Goal: Task Accomplishment & Management: Complete application form

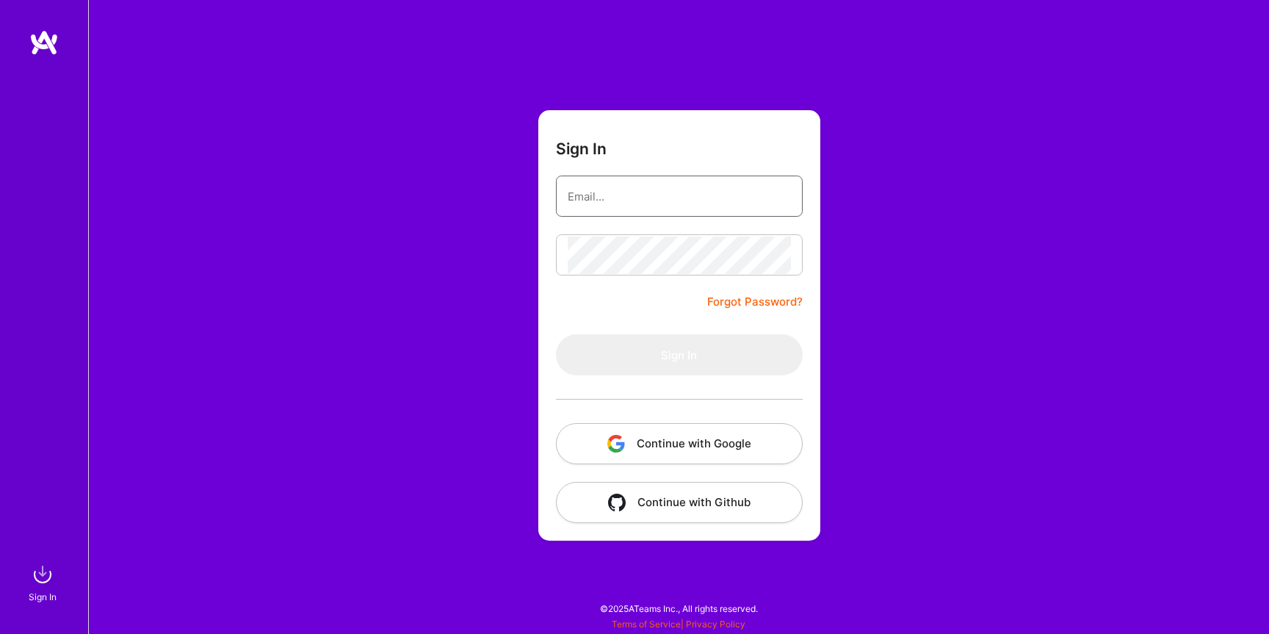
type input "[PERSON_NAME][EMAIL_ADDRESS][DOMAIN_NAME]"
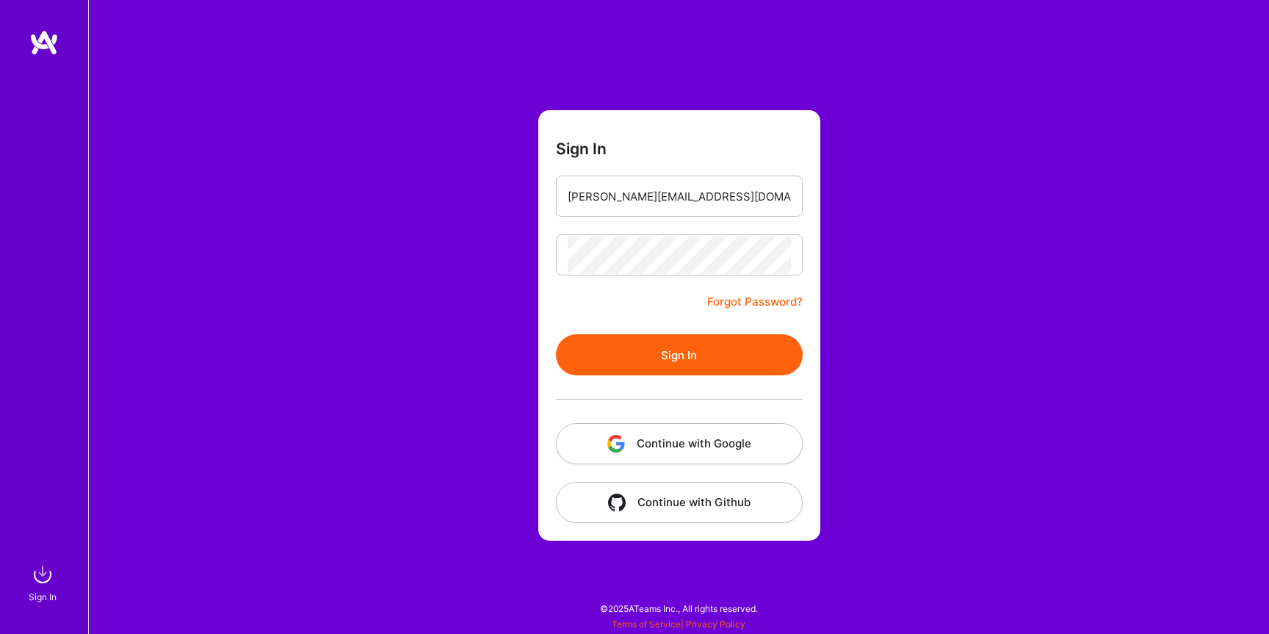
click at [669, 443] on button "Continue with Google" at bounding box center [679, 443] width 247 height 41
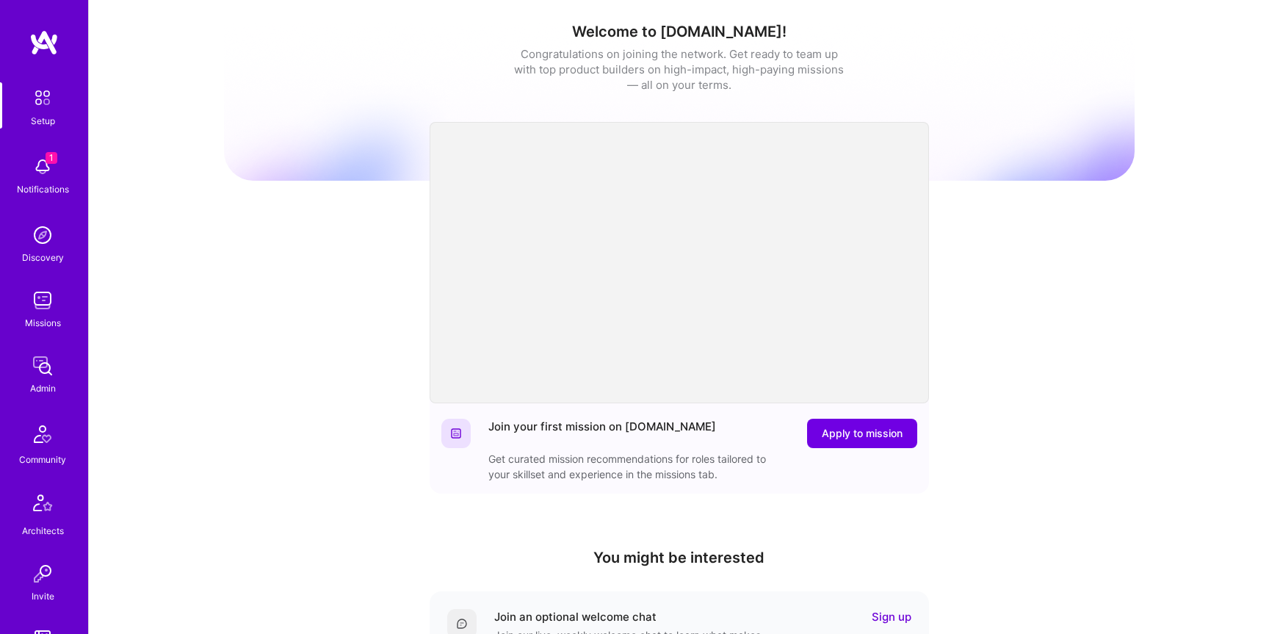
click at [33, 167] on img at bounding box center [42, 166] width 29 height 29
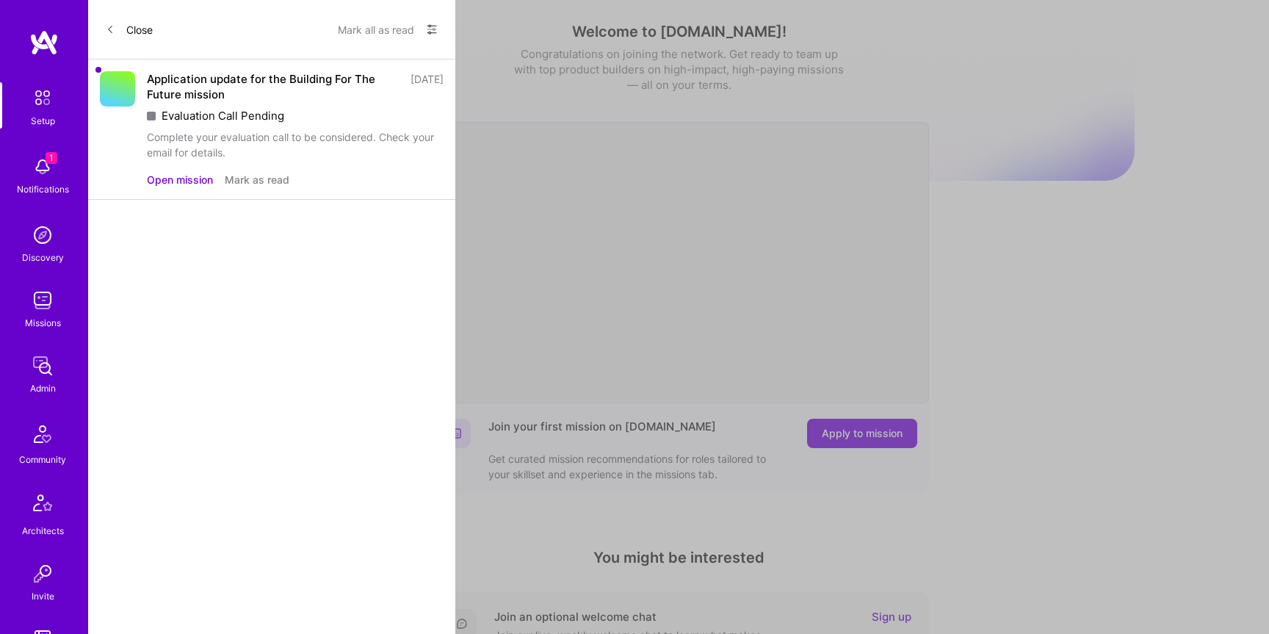
click at [109, 28] on icon at bounding box center [111, 29] width 4 height 7
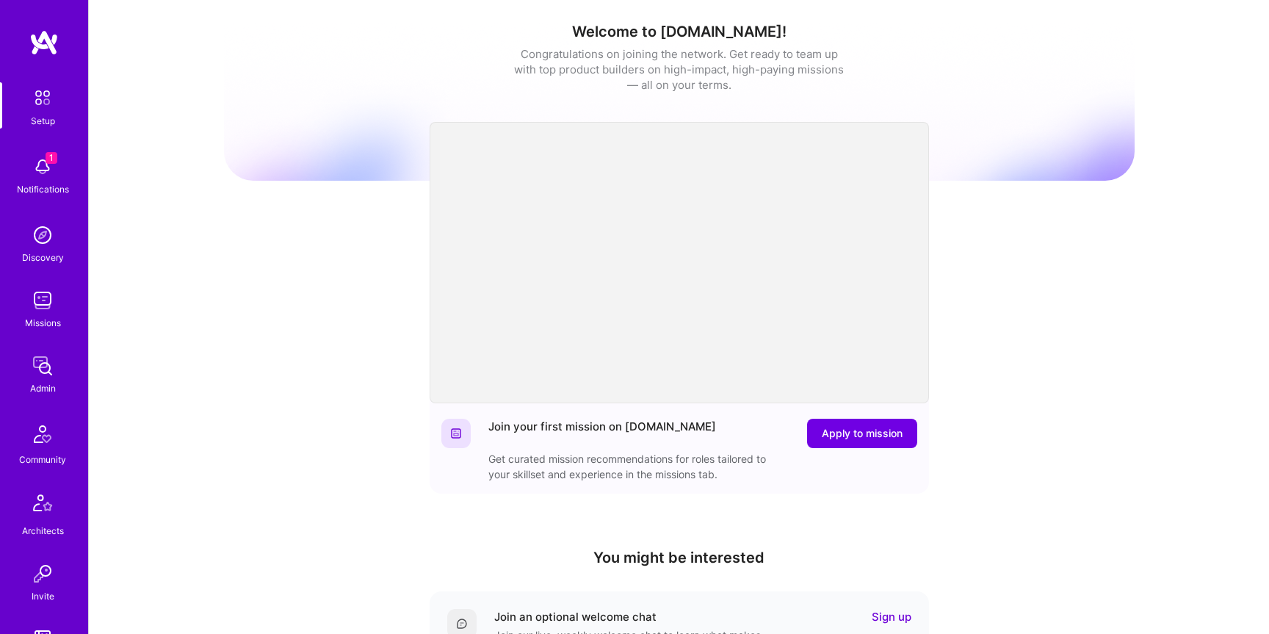
click at [43, 170] on img at bounding box center [42, 166] width 29 height 29
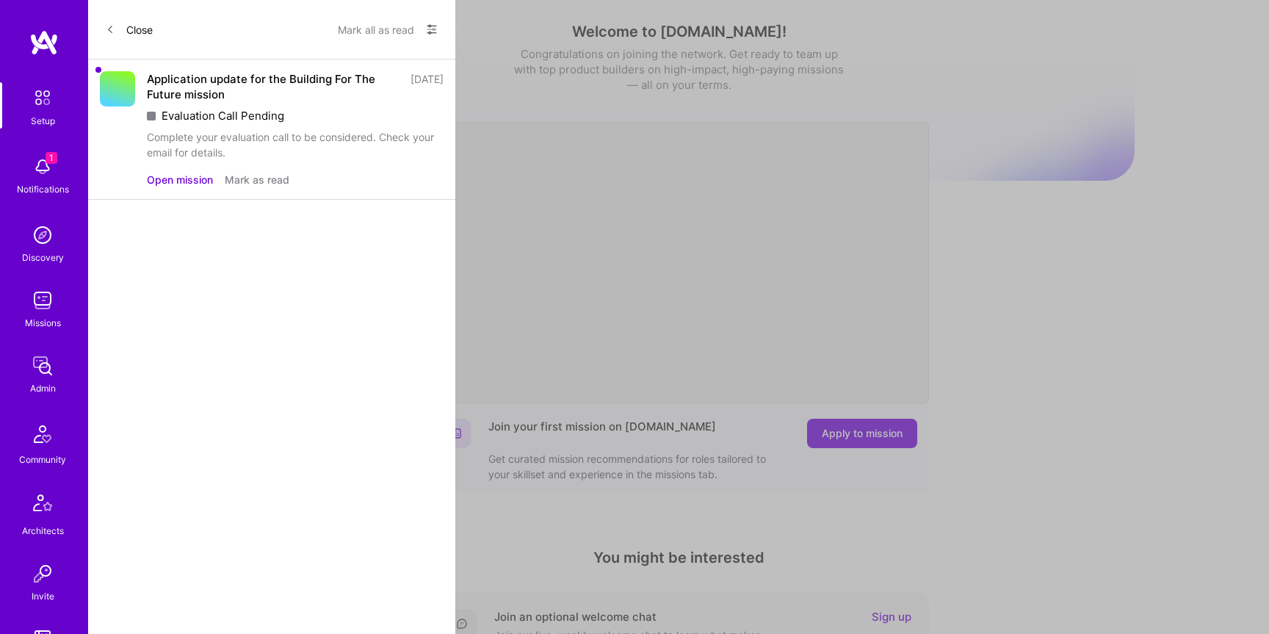
click at [113, 35] on span at bounding box center [110, 29] width 9 height 12
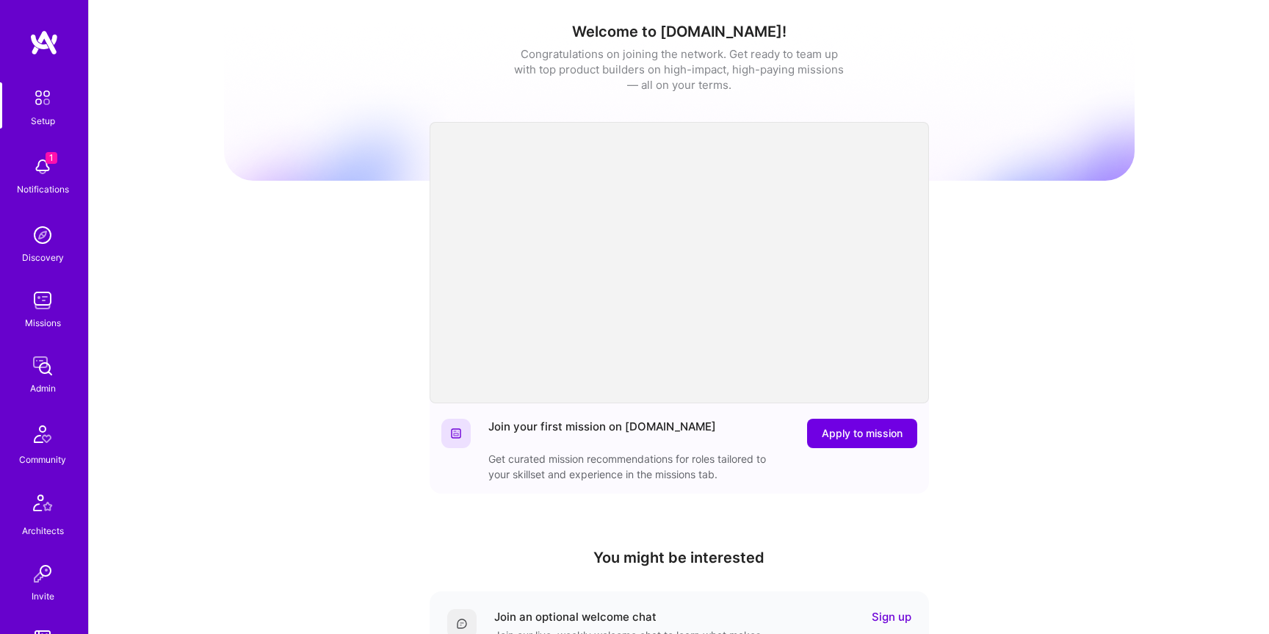
click at [43, 284] on div "Setup 1 Notifications Discovery Missions Admin Community Architects Invite A.Gu…" at bounding box center [44, 472] width 88 height 781
click at [41, 298] on img at bounding box center [42, 300] width 29 height 29
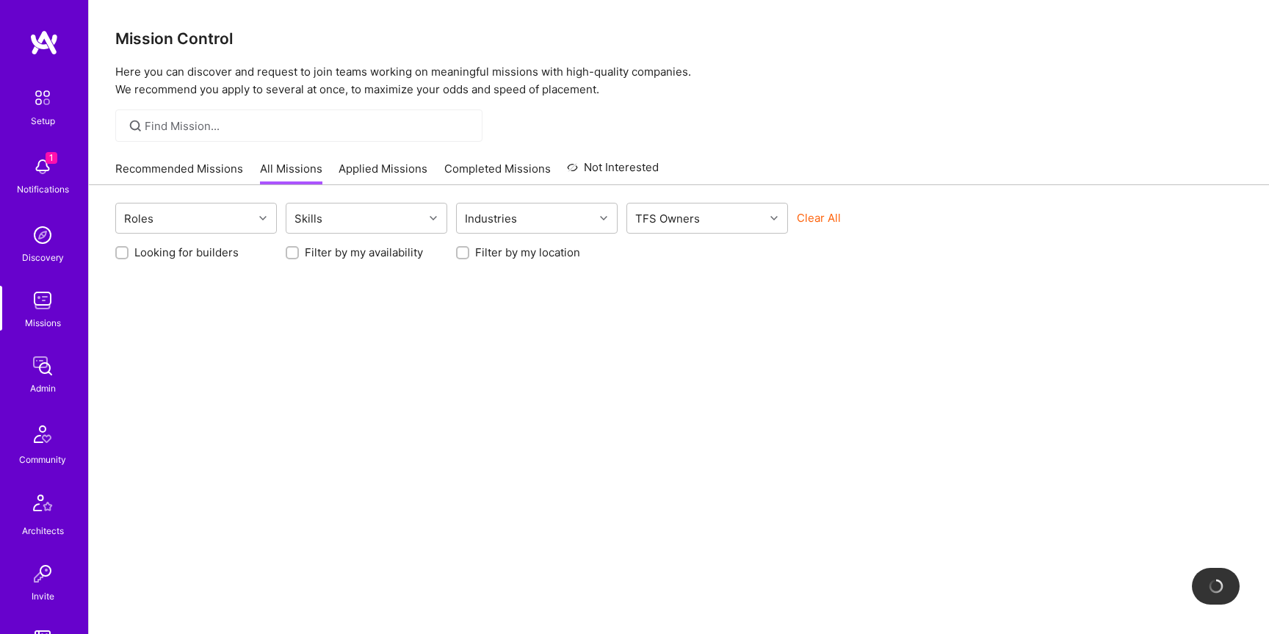
click at [361, 164] on link "Applied Missions" at bounding box center [382, 173] width 89 height 24
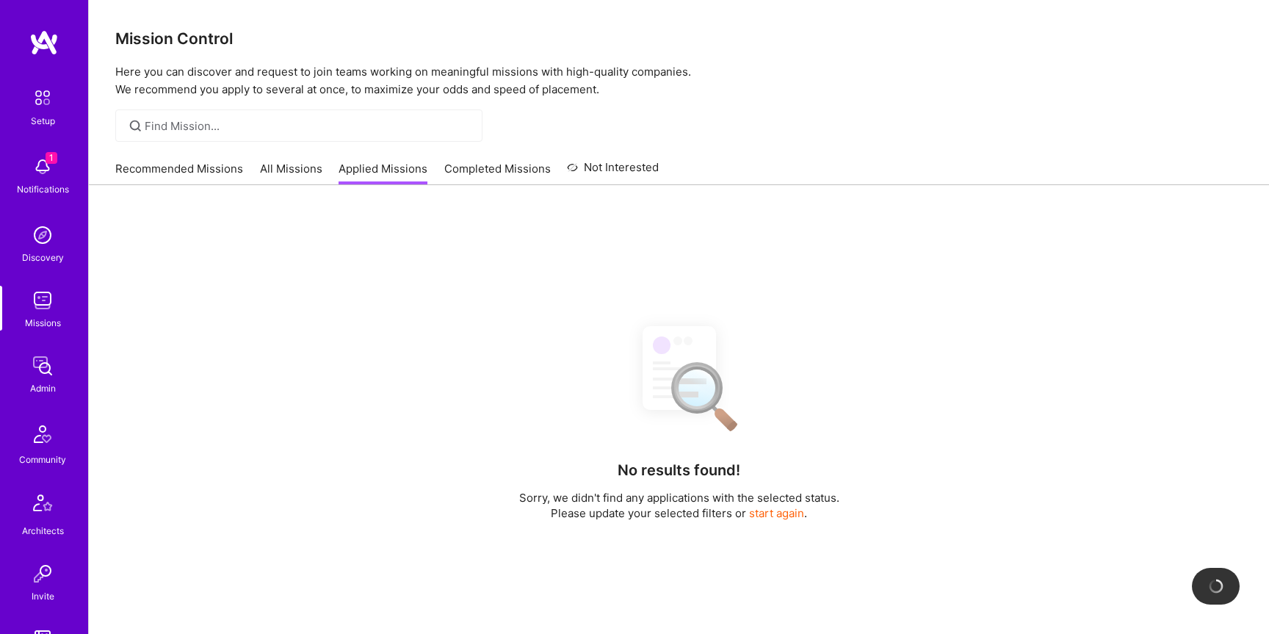
click at [291, 171] on link "All Missions" at bounding box center [291, 173] width 62 height 24
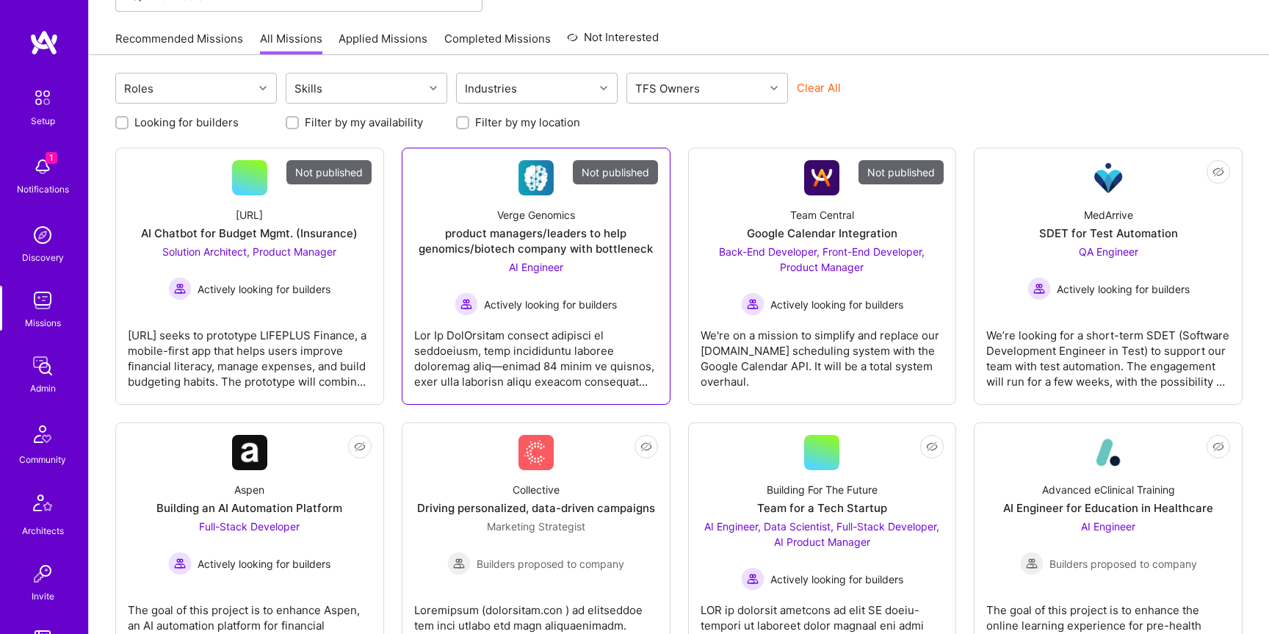
scroll to position [167, 0]
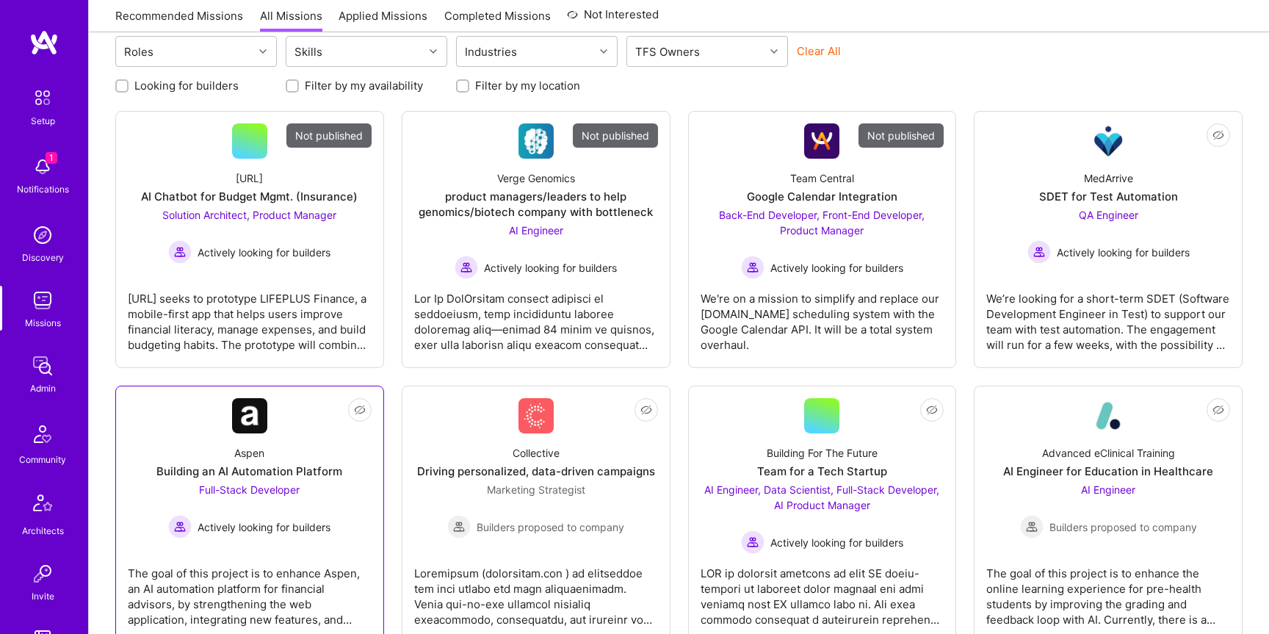
click at [263, 484] on span "Full-Stack Developer" at bounding box center [249, 489] width 101 height 12
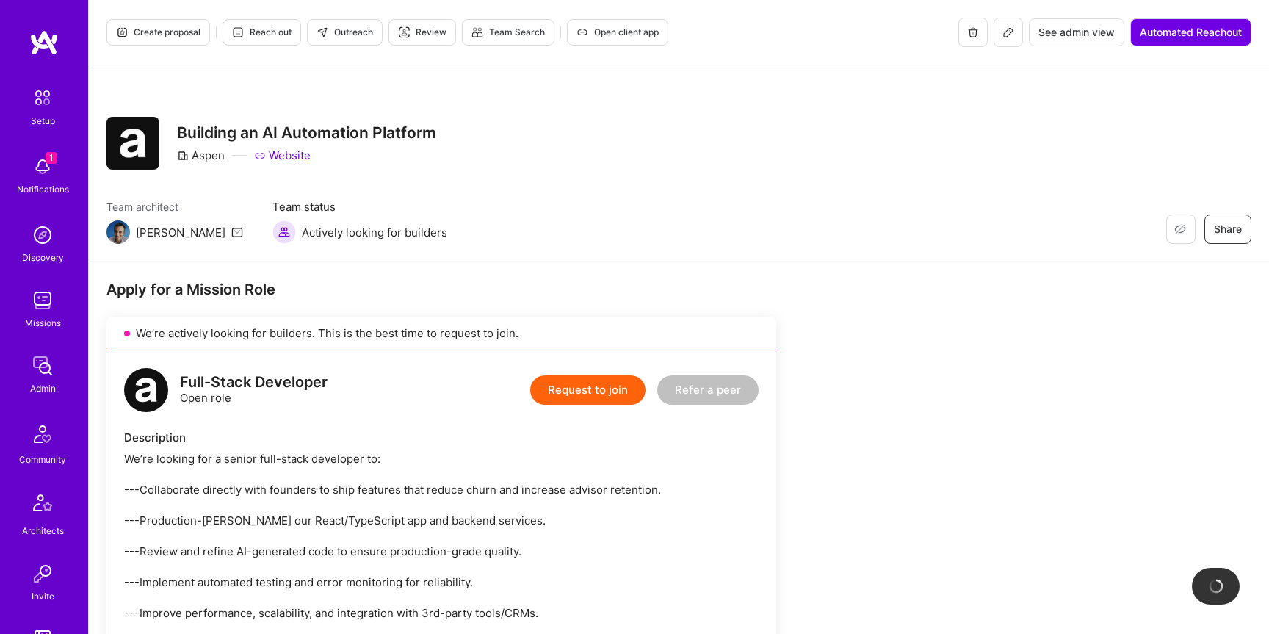
click at [606, 394] on button "Request to join" at bounding box center [587, 389] width 115 height 29
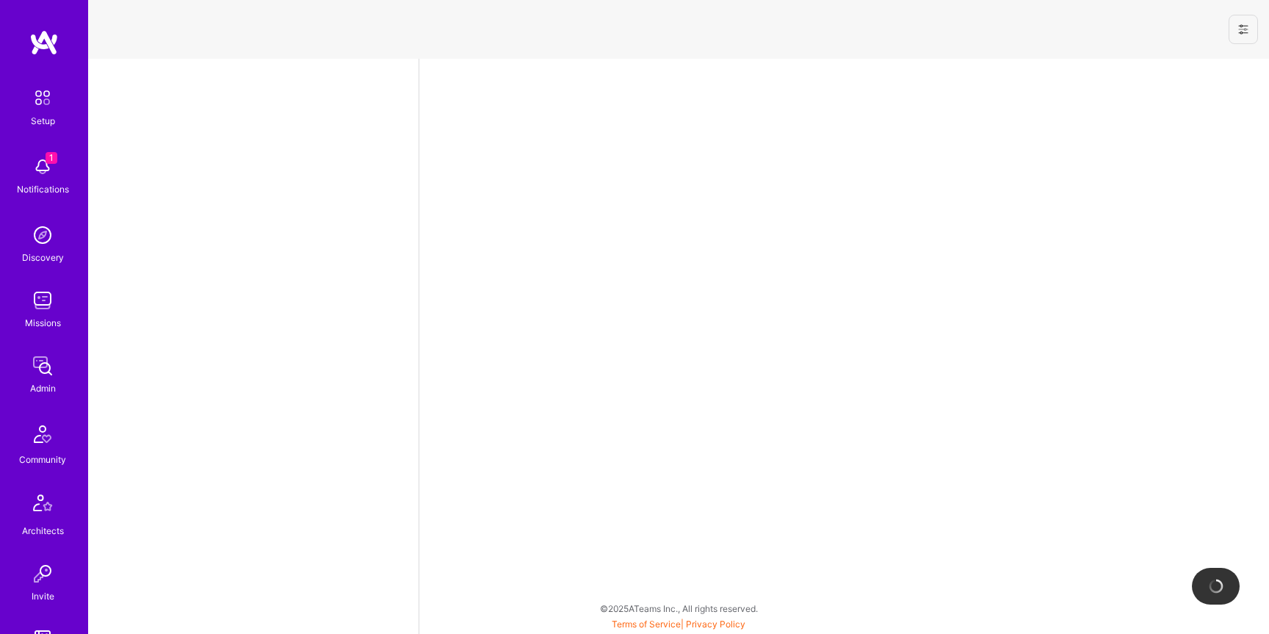
select select "US"
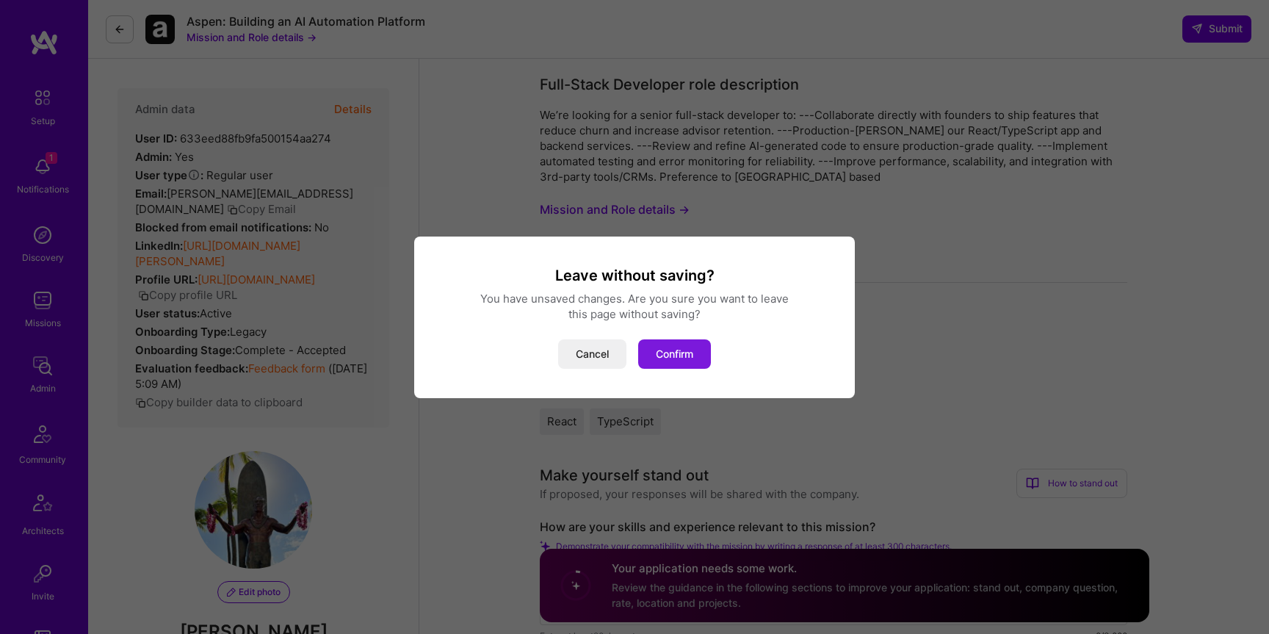
click at [667, 350] on button "Confirm" at bounding box center [674, 353] width 73 height 29
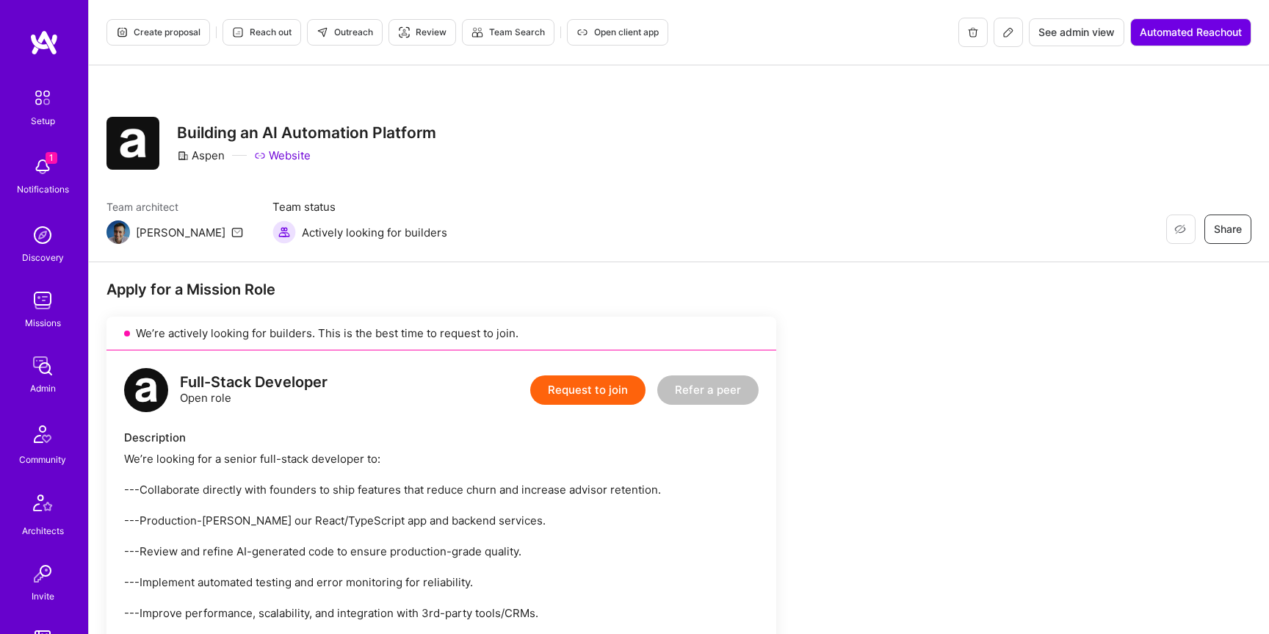
click at [1010, 37] on icon at bounding box center [1008, 32] width 12 height 12
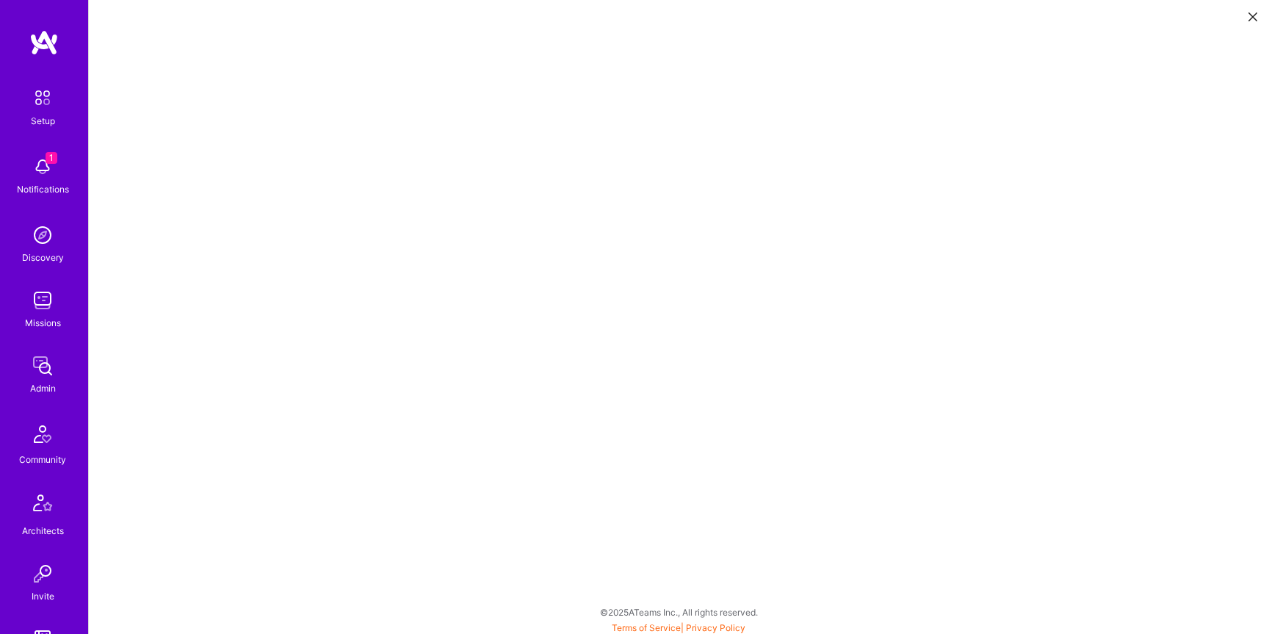
scroll to position [4, 0]
